Goal: Obtain resource: Download file/media

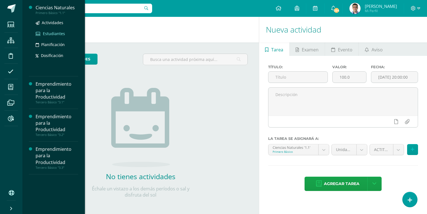
click at [55, 32] on span "Estudiantes" at bounding box center [54, 33] width 22 height 5
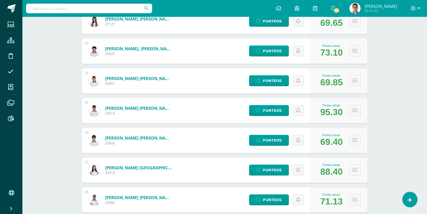
scroll to position [833, 0]
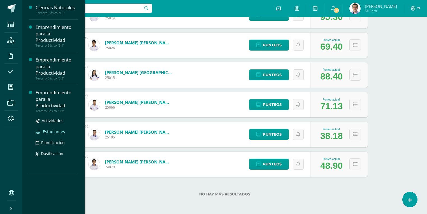
click at [58, 131] on span "Estudiantes" at bounding box center [54, 131] width 22 height 5
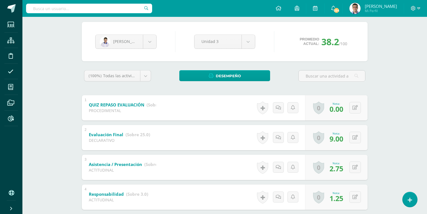
scroll to position [67, 0]
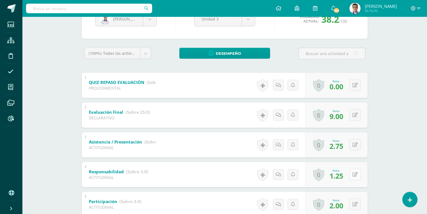
click at [356, 174] on icon at bounding box center [355, 174] width 5 height 5
type input "1.3"
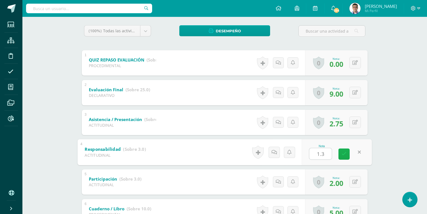
click at [345, 153] on icon at bounding box center [344, 153] width 5 height 5
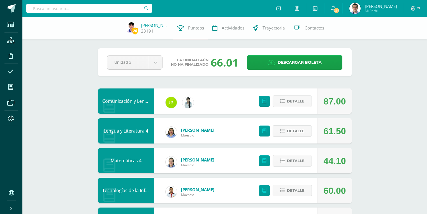
click at [112, 11] on input "text" at bounding box center [89, 9] width 126 height 10
type input "[PERSON_NAME]"
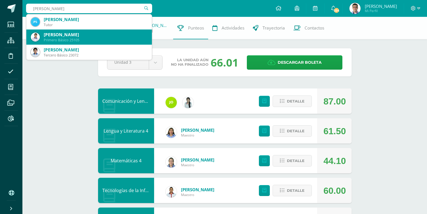
click at [103, 34] on div "[PERSON_NAME]" at bounding box center [96, 35] width 104 height 6
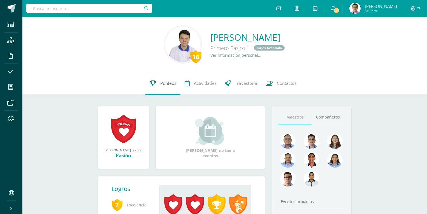
click at [156, 81] on link "Punteos" at bounding box center [163, 83] width 35 height 22
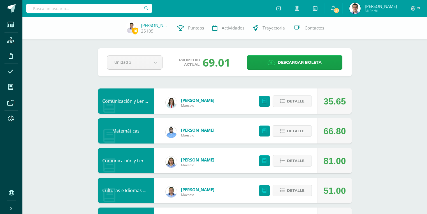
click at [272, 53] on div "Pendiente Unidad 3 Unidad 1 Unidad 2 Unidad 3 Promedio actual: 69.01 Descargar …" at bounding box center [225, 62] width 254 height 28
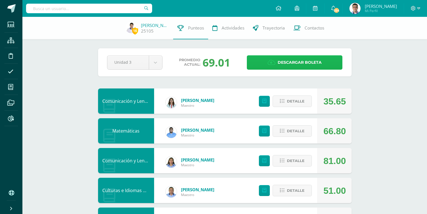
click at [274, 59] on link "Descargar boleta" at bounding box center [295, 62] width 96 height 14
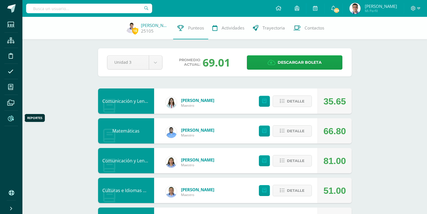
click at [10, 120] on icon at bounding box center [11, 119] width 6 height 6
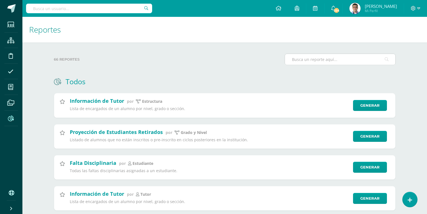
click at [333, 59] on input "text" at bounding box center [340, 59] width 110 height 11
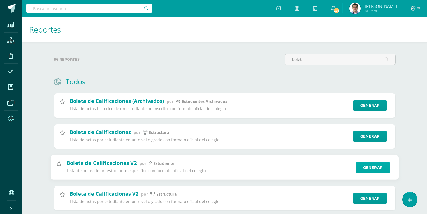
type input "boleta"
click at [365, 166] on link "Generar" at bounding box center [373, 167] width 34 height 11
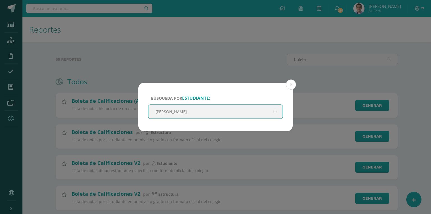
type input "[PERSON_NAME]"
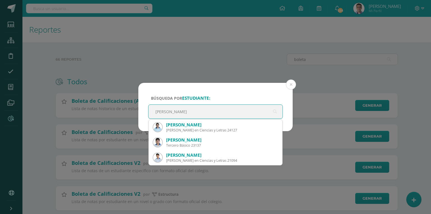
scroll to position [30, 0]
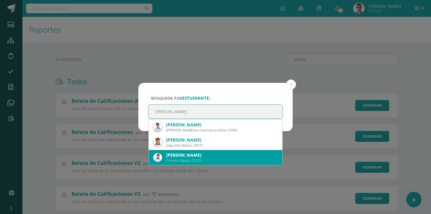
click at [221, 155] on div "[PERSON_NAME]" at bounding box center [222, 155] width 112 height 6
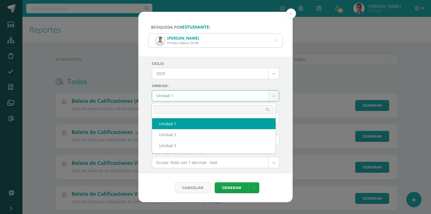
click at [218, 100] on body "Búsqueda por estudiante: Pablo José Samayoa Figueroa Primero Básico 25105 Josè …" at bounding box center [215, 129] width 431 height 259
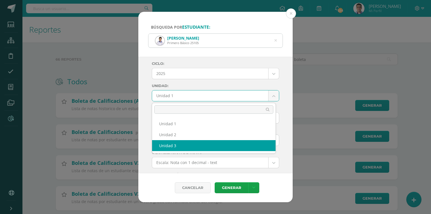
select select "Unidad 3"
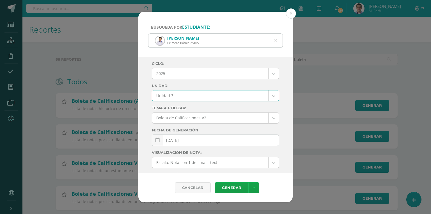
click at [236, 162] on body "Búsqueda por estudiante: Pablo José Samayoa Figueroa Primero Básico 25105 Josè …" at bounding box center [215, 129] width 431 height 259
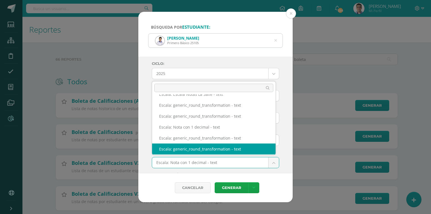
scroll to position [64, 0]
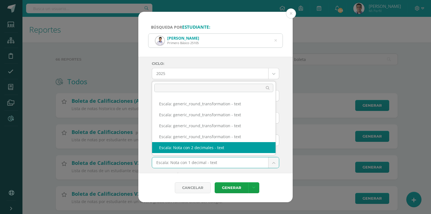
select select "2"
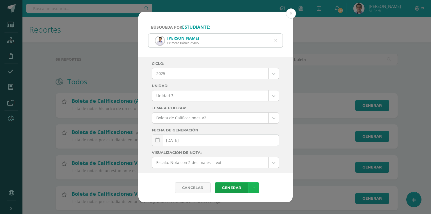
click at [254, 188] on icon at bounding box center [253, 187] width 3 height 5
click at [254, 160] on link "Descargar como PDF" at bounding box center [253, 160] width 60 height 9
click at [276, 38] on icon at bounding box center [275, 40] width 12 height 12
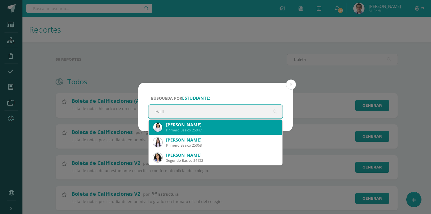
type input "Hallie"
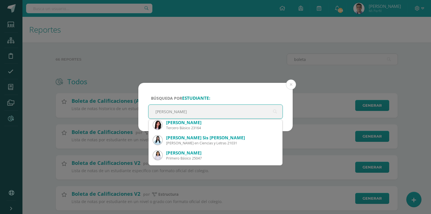
scroll to position [0, 0]
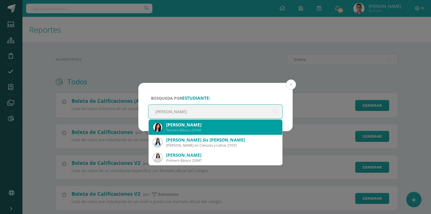
click at [206, 131] on div "Tercero Básico 23164" at bounding box center [222, 130] width 112 height 5
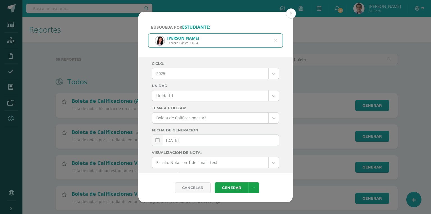
click at [231, 97] on body "Búsqueda por estudiante: Hallie Denise Sagastume Camacho Tercero Básico 23164 H…" at bounding box center [215, 129] width 431 height 259
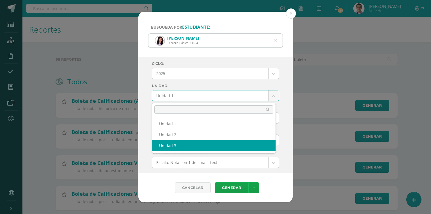
select select "Unidad 3"
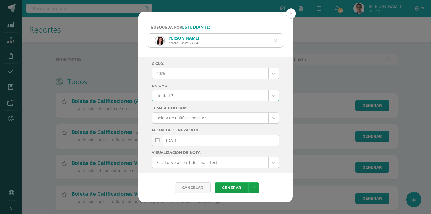
scroll to position [22, 0]
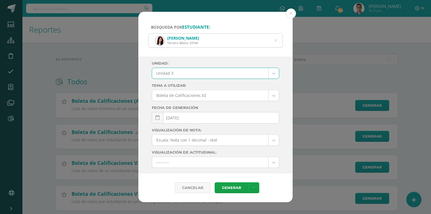
click at [244, 143] on body "Búsqueda por estudiante: Hallie Denise Sagastume Camacho Tercero Básico 23164 H…" at bounding box center [215, 129] width 431 height 259
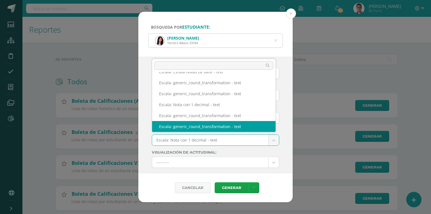
scroll to position [64, 0]
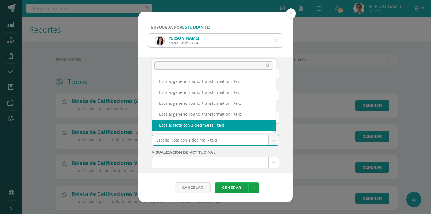
select select "2"
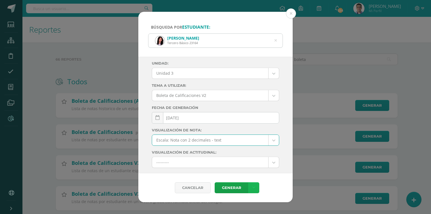
click at [255, 185] on link at bounding box center [253, 187] width 11 height 11
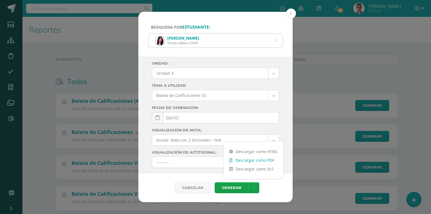
click at [256, 158] on link "Descargar como PDF" at bounding box center [253, 160] width 60 height 9
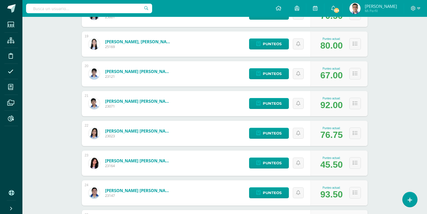
scroll to position [628, 0]
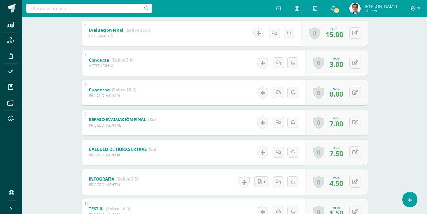
scroll to position [208, 0]
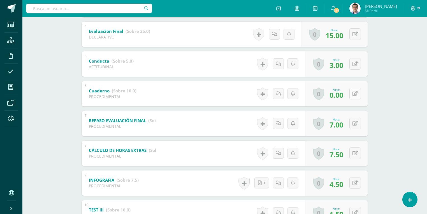
click at [358, 94] on icon at bounding box center [355, 93] width 5 height 5
type input "6.5"
click at [395, 97] on div "Emprendimiento para la Productividad Tercero Básico "3.3" Herramientas Detalle …" at bounding box center [224, 80] width 405 height 542
